Goal: Task Accomplishment & Management: Complete application form

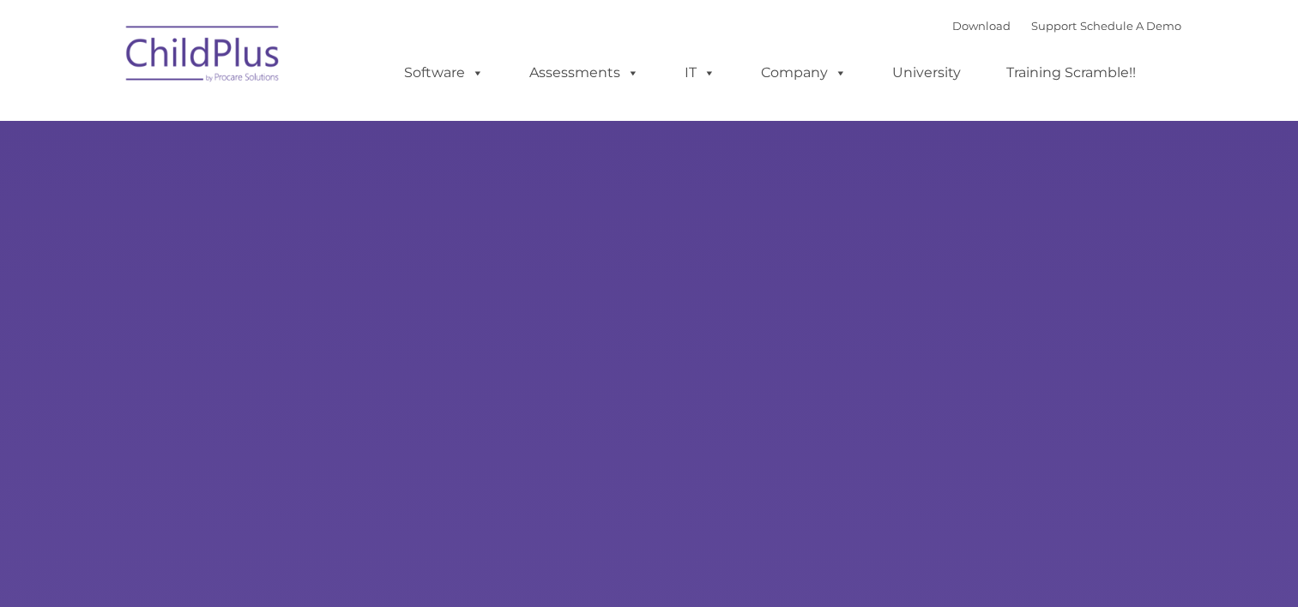
type input ""
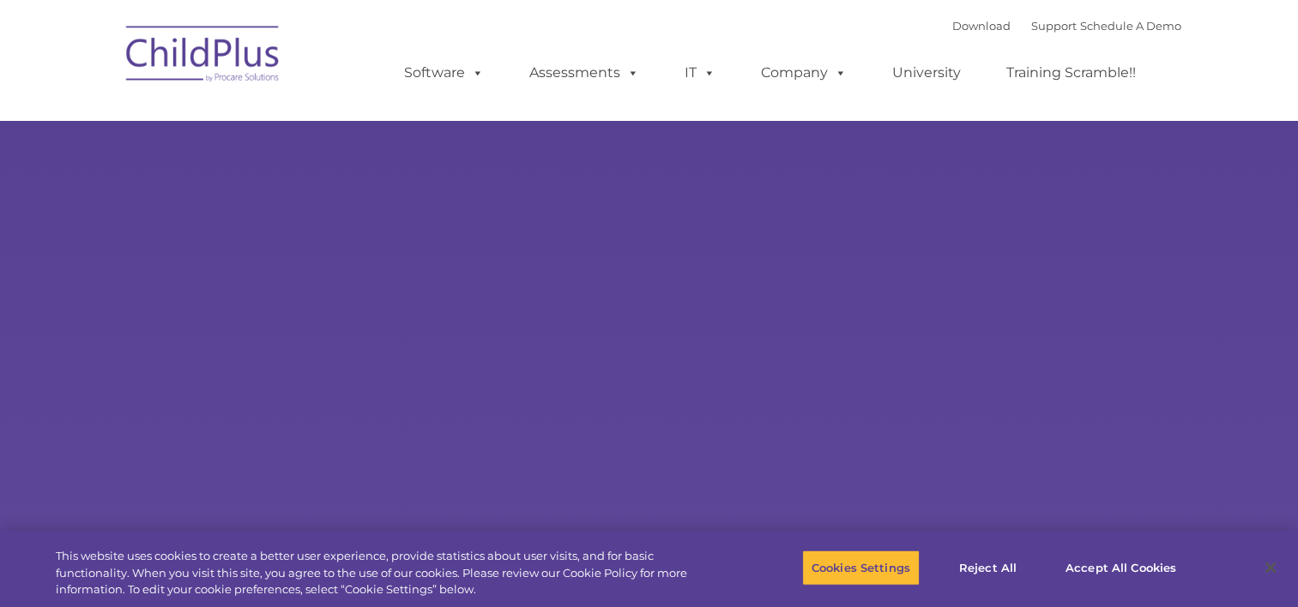
select select "MEDIUM"
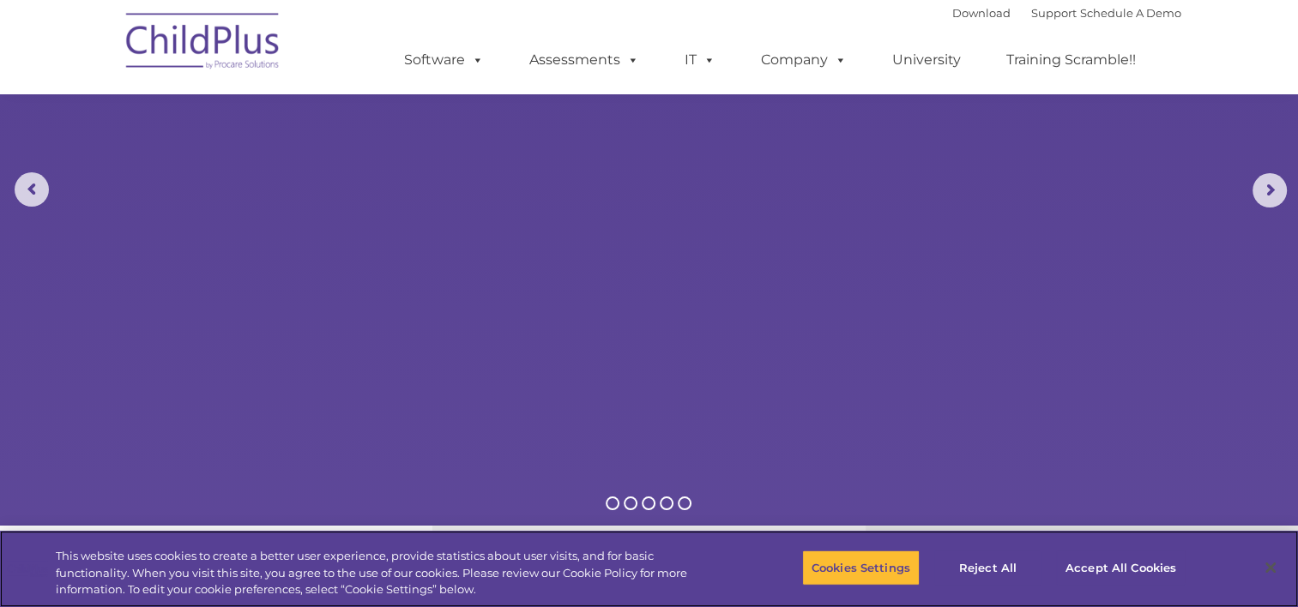
scroll to position [172, 0]
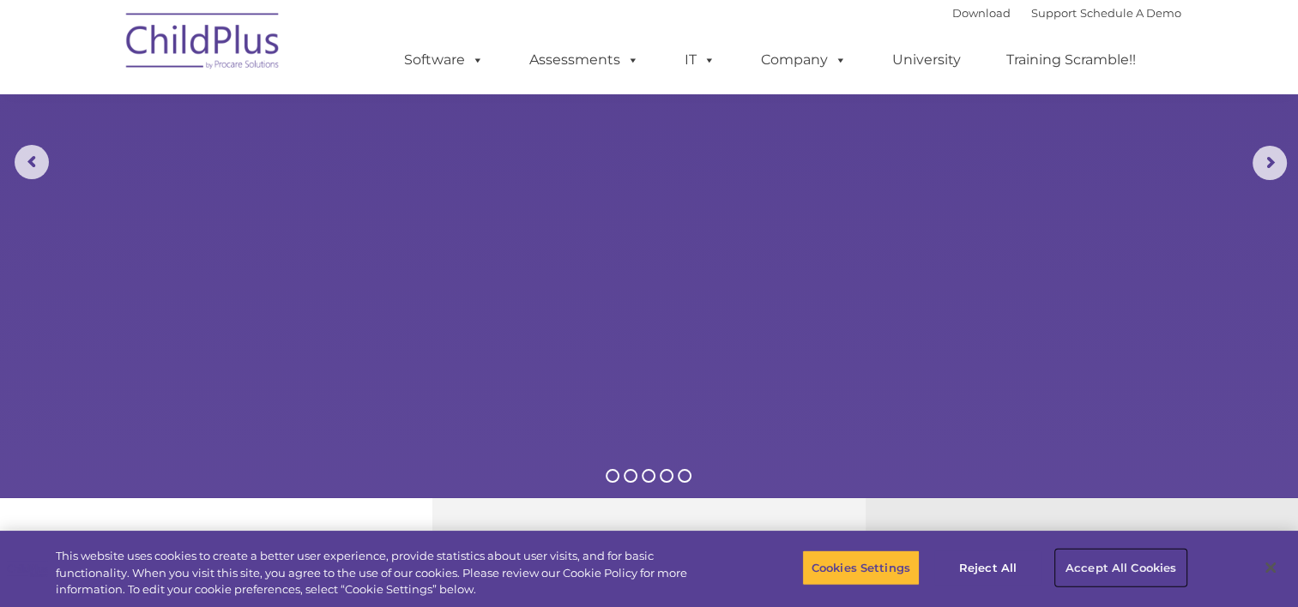
click at [1099, 570] on button "Accept All Cookies" at bounding box center [1121, 568] width 130 height 36
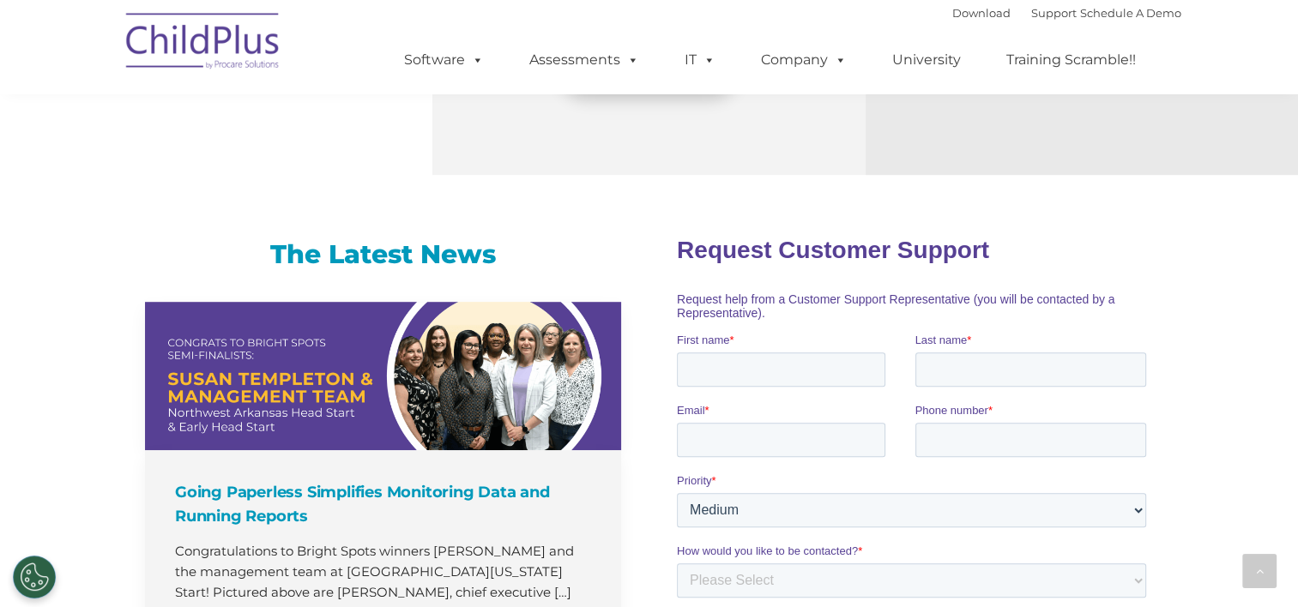
scroll to position [957, 0]
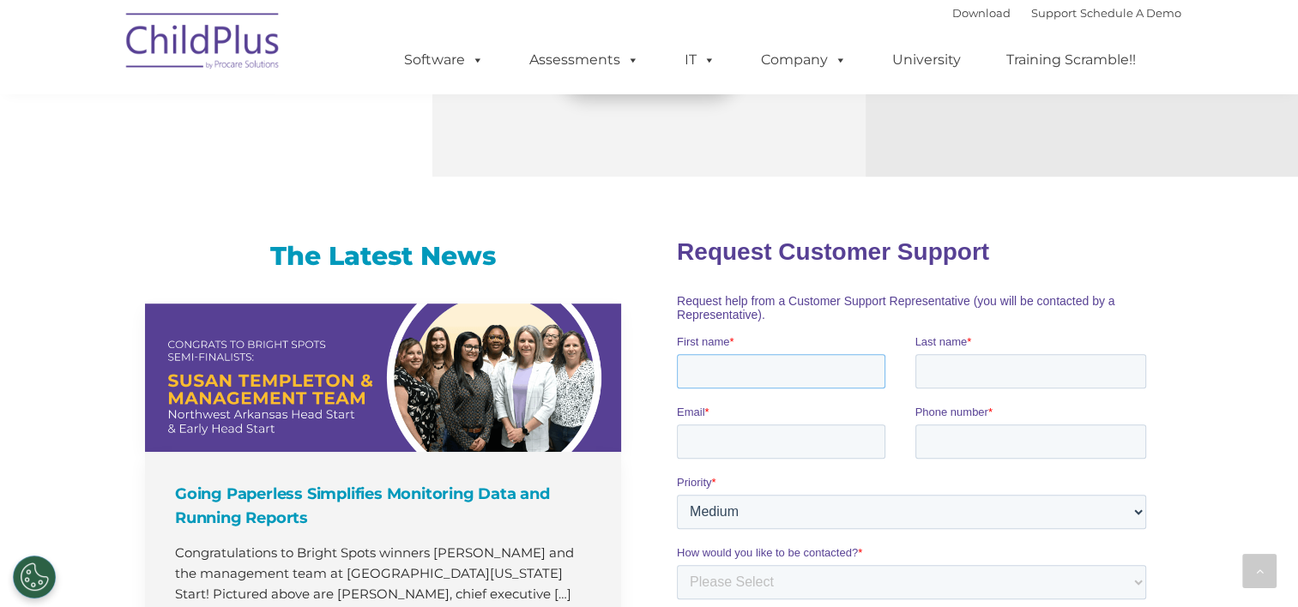
click at [722, 366] on input "First name *" at bounding box center [781, 370] width 208 height 34
type input "[PERSON_NAME]"
type input "[EMAIL_ADDRESS][DOMAIN_NAME]"
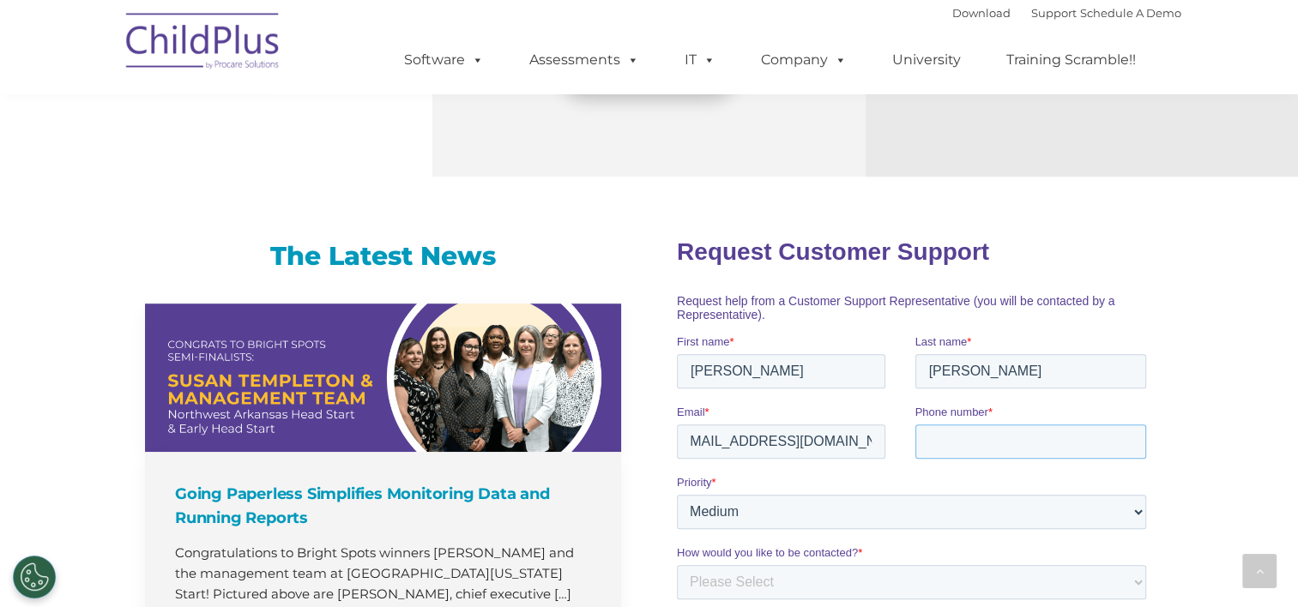
scroll to position [0, 0]
type input "4068452453"
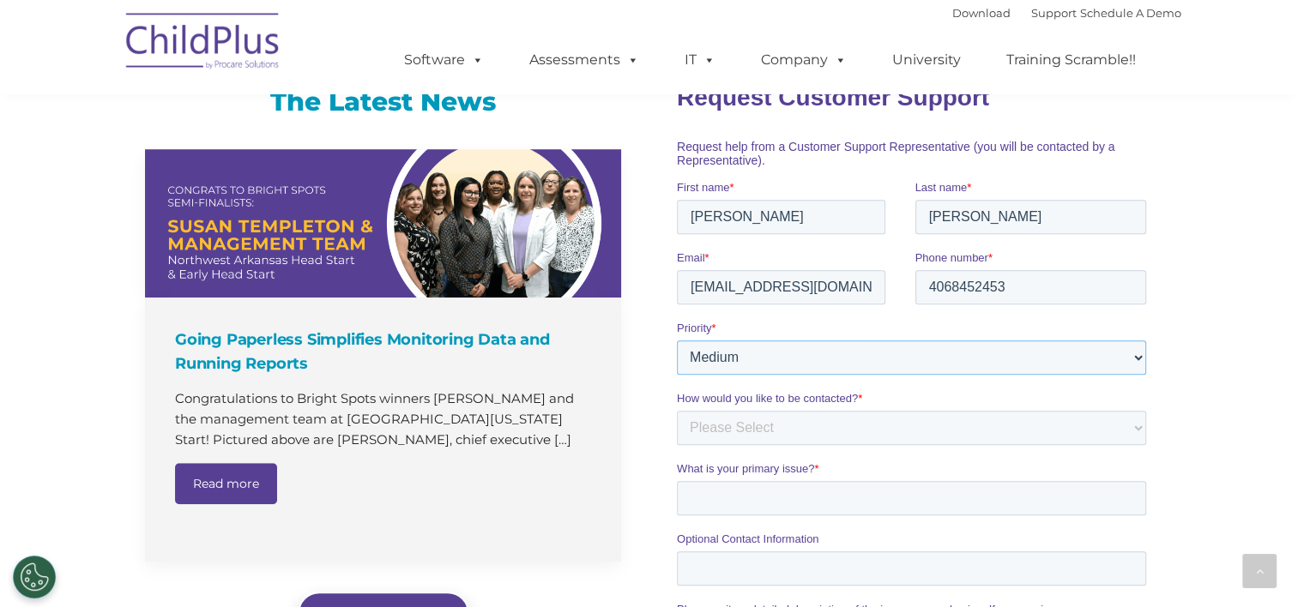
scroll to position [1131, 0]
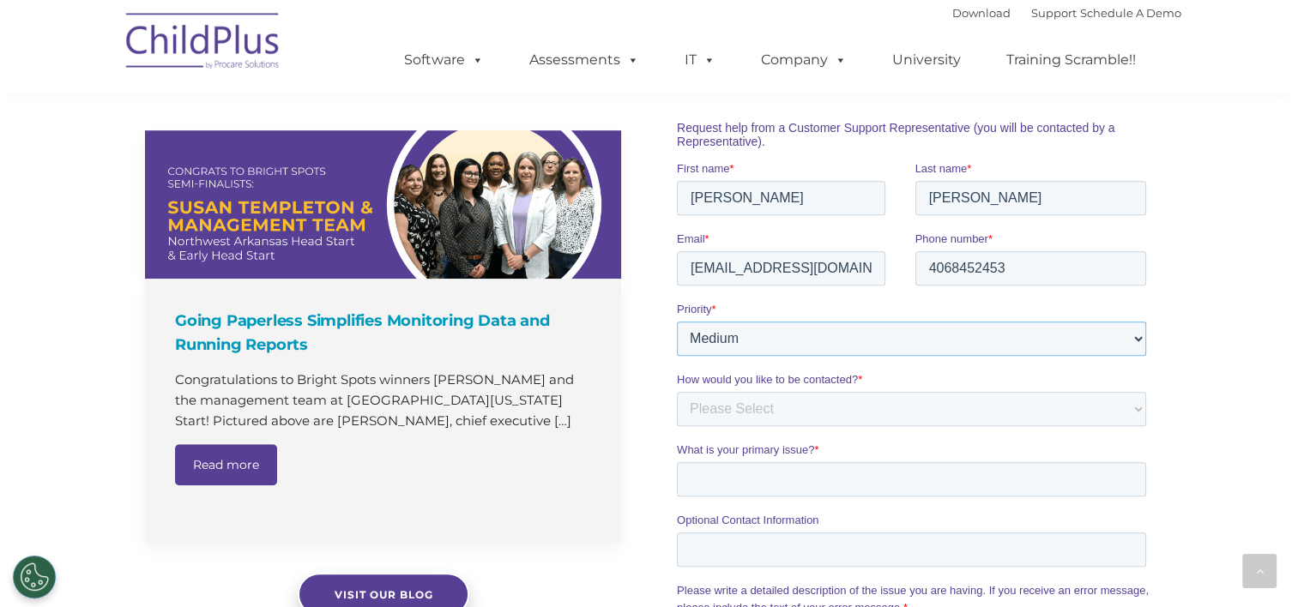
click at [1131, 346] on select "Please Select Low Medium High" at bounding box center [911, 338] width 469 height 34
click at [1176, 339] on div at bounding box center [915, 467] width 532 height 868
click at [960, 405] on select "Please Select Phone Email" at bounding box center [911, 408] width 469 height 34
select select "Phone"
click at [677, 391] on select "Please Select Phone Email" at bounding box center [911, 408] width 469 height 34
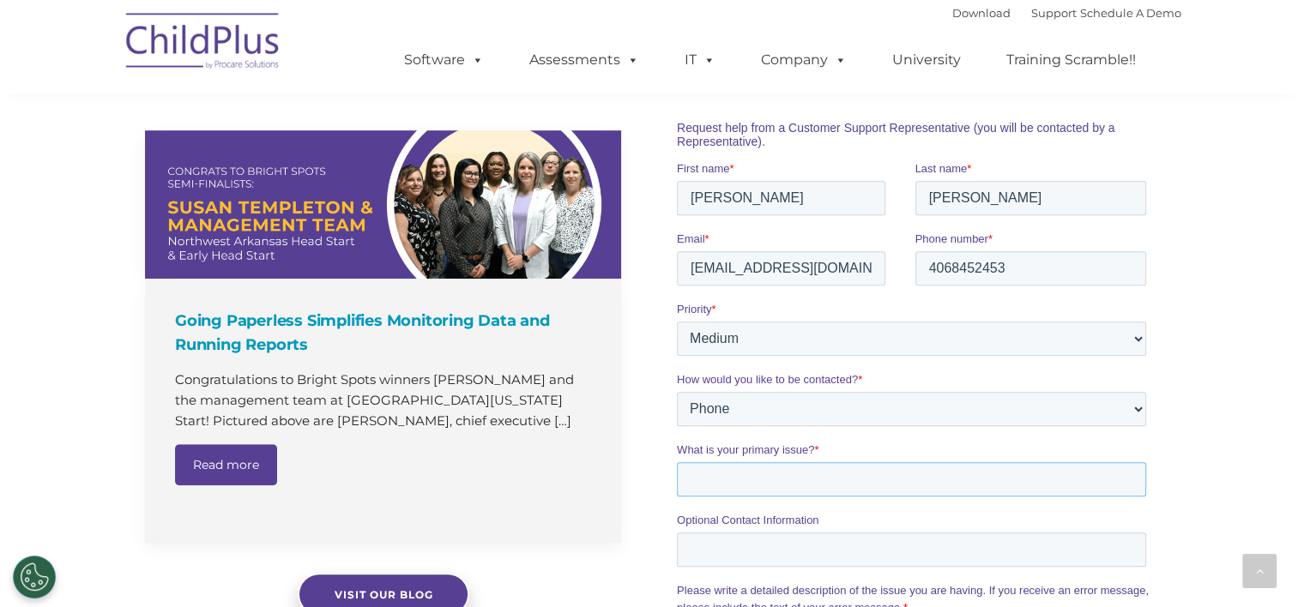
click at [842, 479] on input "What is your primary issue? *" at bounding box center [911, 479] width 469 height 34
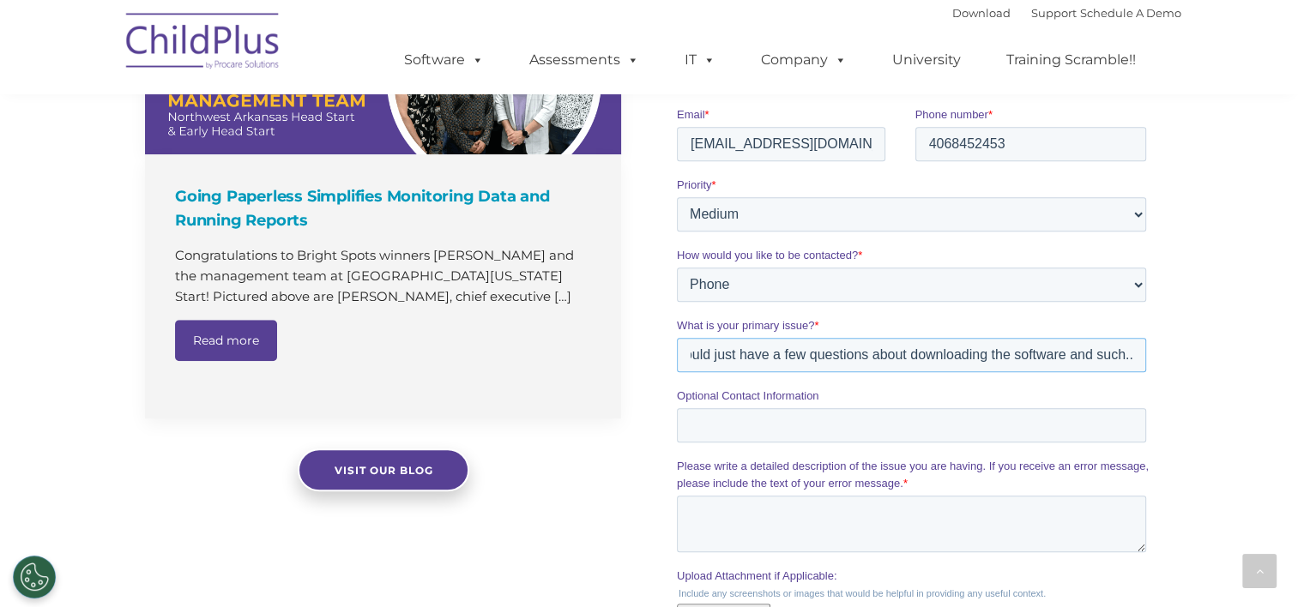
scroll to position [1388, 0]
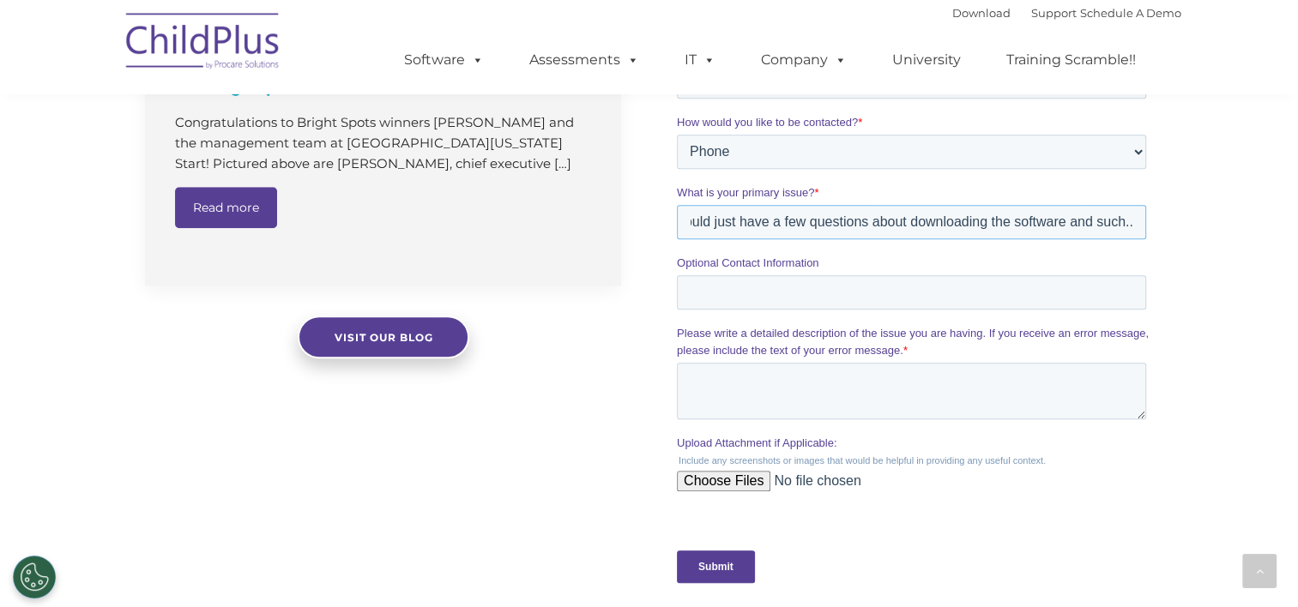
type input "IM the new IT manager at blackfeet headstart and i would just have a few questi…"
click at [726, 383] on textarea "Please write a detailed description of the issue you are having. If you receive…" at bounding box center [911, 391] width 469 height 57
click at [758, 401] on textarea "Please write a detailed description of the issue you are having. If you receive…" at bounding box center [911, 391] width 469 height 57
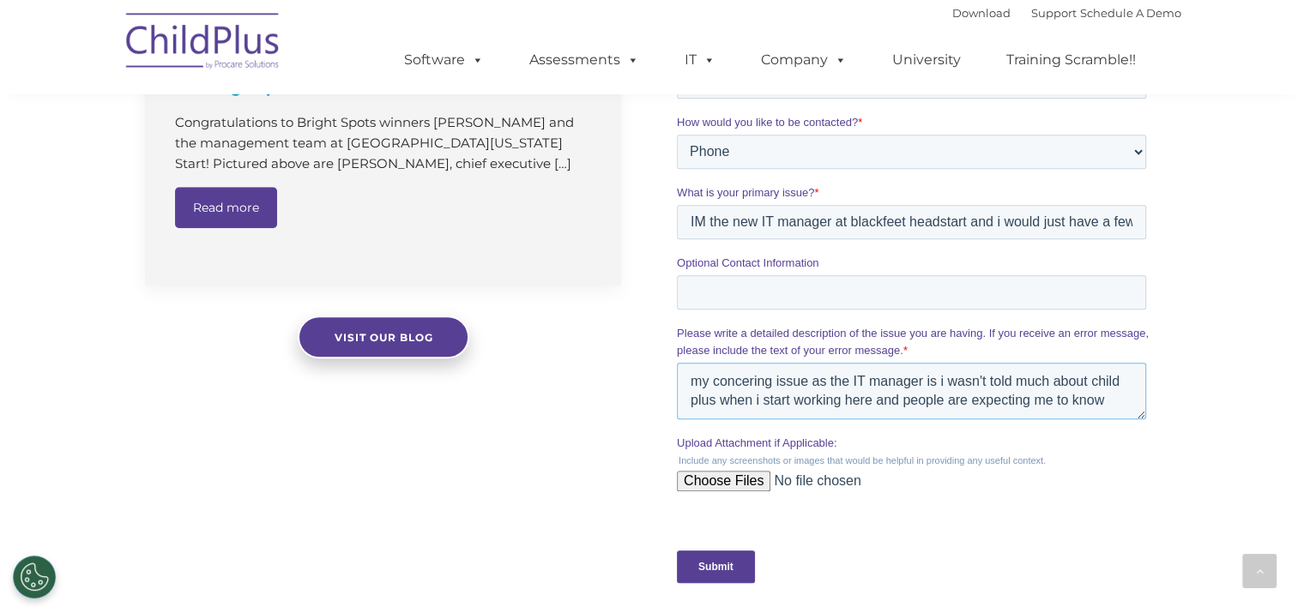
click at [805, 383] on textarea "my concering issue as the IT manager is i wasn't told much about child plus whe…" at bounding box center [911, 391] width 469 height 57
click at [1105, 401] on textarea "my concering issue, as the IT manager is i wasn't told much about child plus wh…" at bounding box center [911, 391] width 469 height 57
type textarea "my concering issue, as the IT manager is i wasn't told much about child plus wh…"
click at [726, 565] on input "Submit" at bounding box center [716, 567] width 78 height 33
